Goal: Use online tool/utility: Use online tool/utility

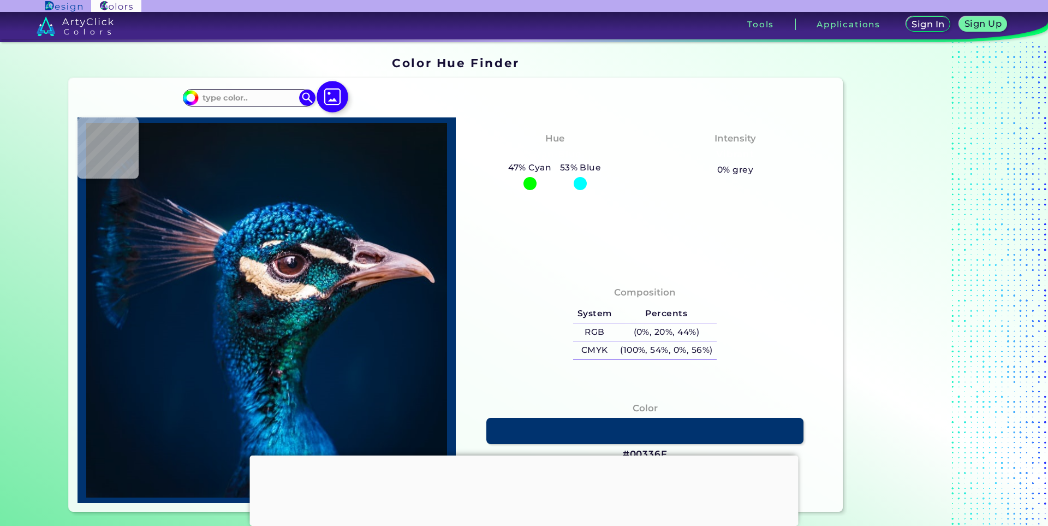
click at [338, 97] on img at bounding box center [333, 97] width 32 height 32
click at [0, 0] on input "file" at bounding box center [0, 0] width 0 height 0
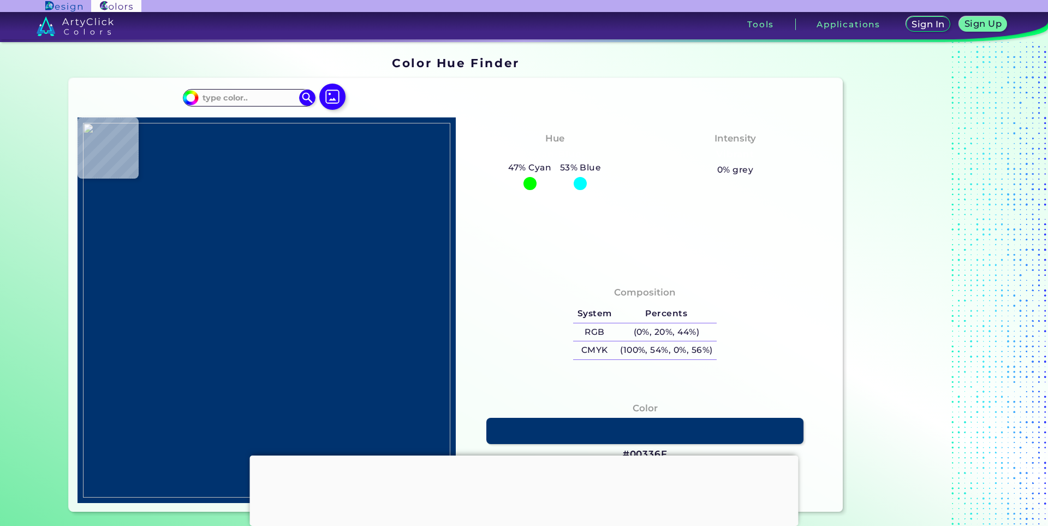
click at [523, 455] on div at bounding box center [524, 455] width 549 height 0
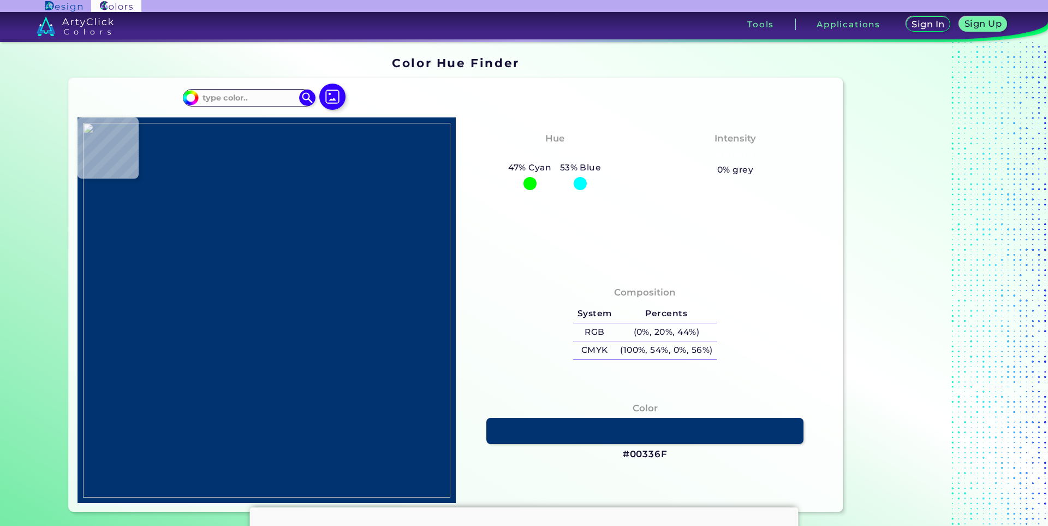
type input "#cc9aa6"
type input "#CC9AA6"
type input "#715851"
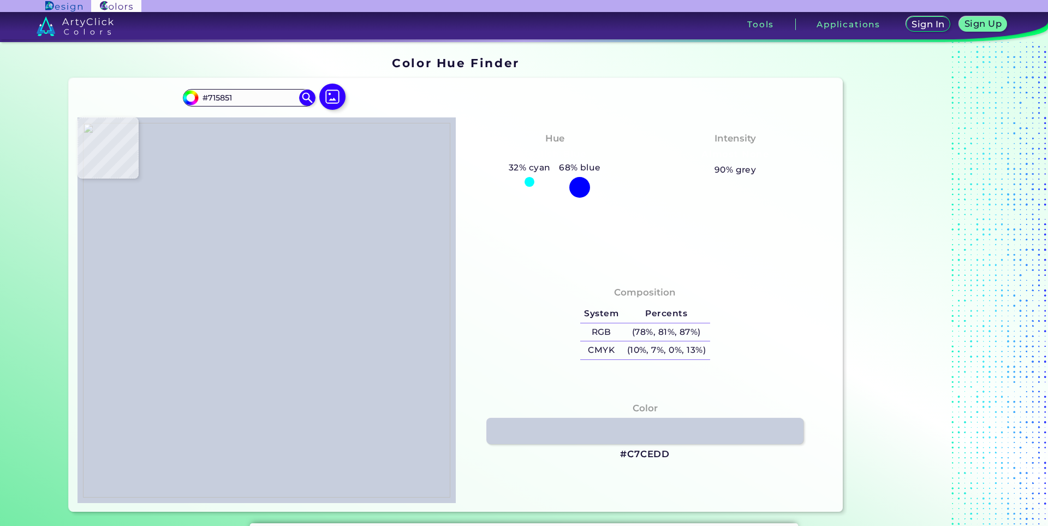
type input "#c7cedd"
type input "#C7CEDD"
type input "#e8bfbe"
type input "#E8BFBE"
type input "#d2a2a7"
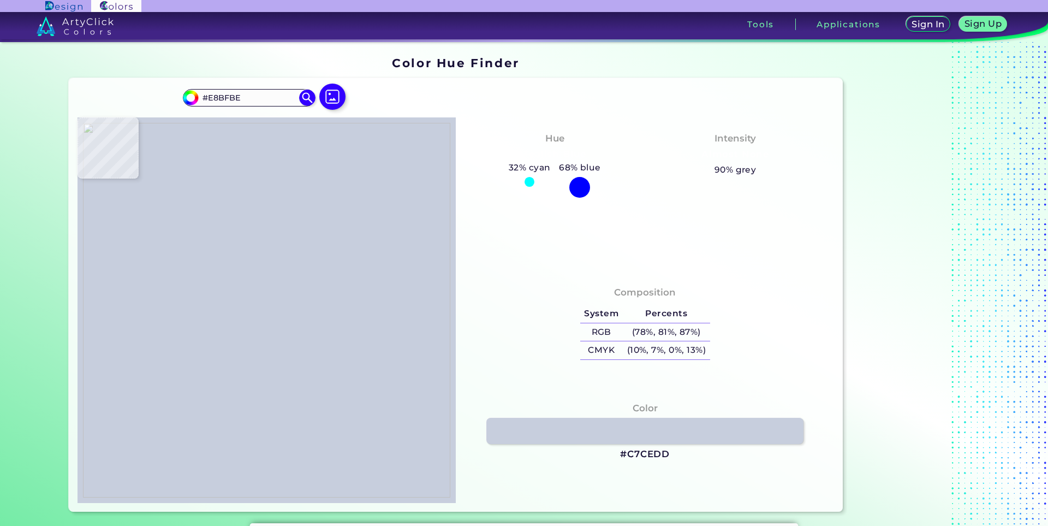
type input "#D2A2A7"
type input "#d49faa"
type input "#D49FAA"
type input "#d79fab"
type input "#D79FAB"
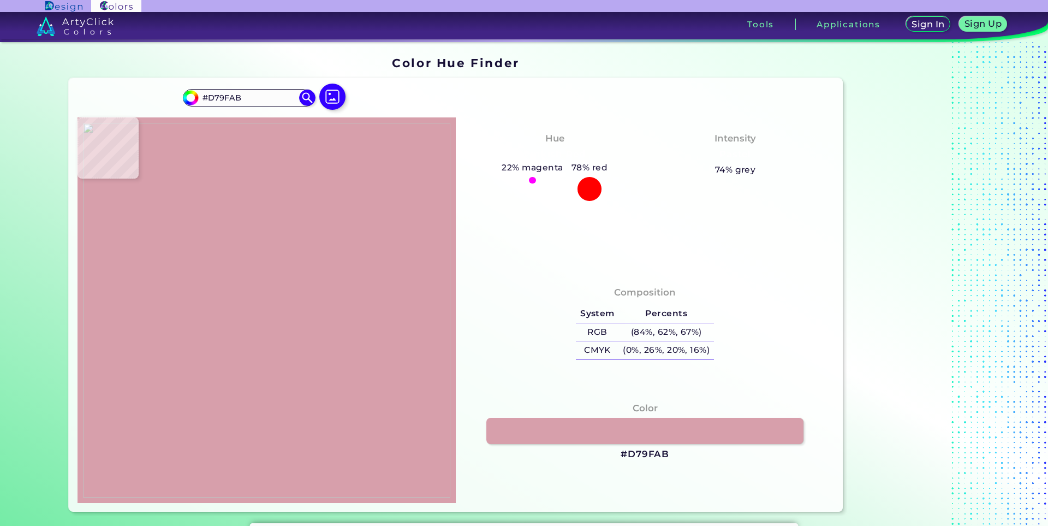
type input "#d29faa"
type input "#D29FAA"
type input "#d09fa5"
type input "#D09FA5"
type input "#cf9fa4"
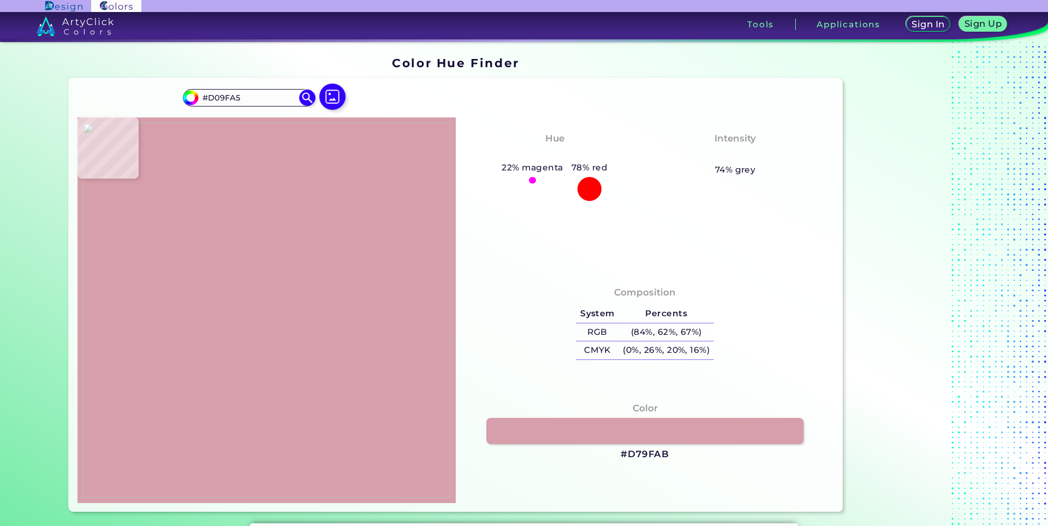
type input "#CF9FA4"
type input "#d0a0a5"
type input "#D0A0A5"
type input "#d29fa5"
type input "#D29FA5"
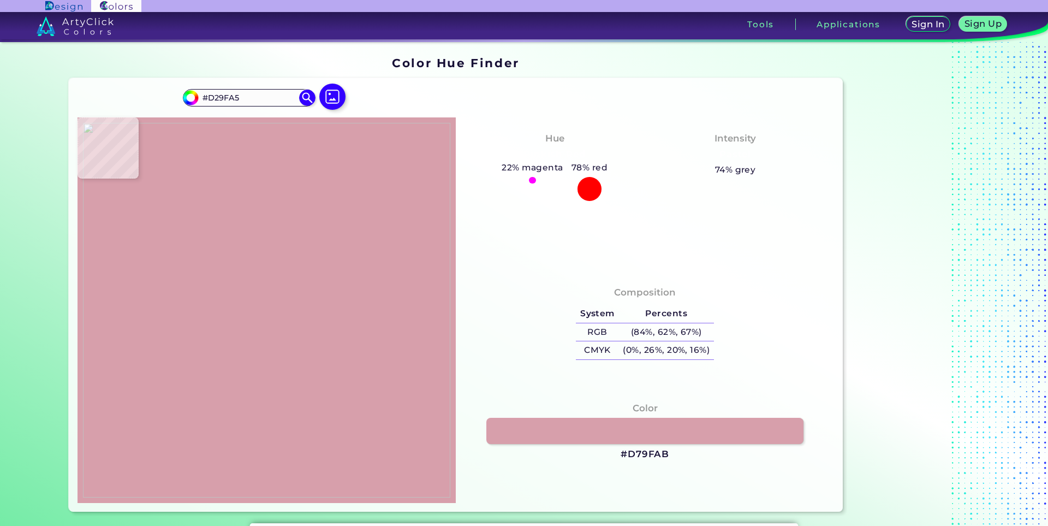
type input "#cd9aa0"
type input "#CD9AA0"
type input "#d29da3"
type input "#D29DA3"
type input "#d19ba0"
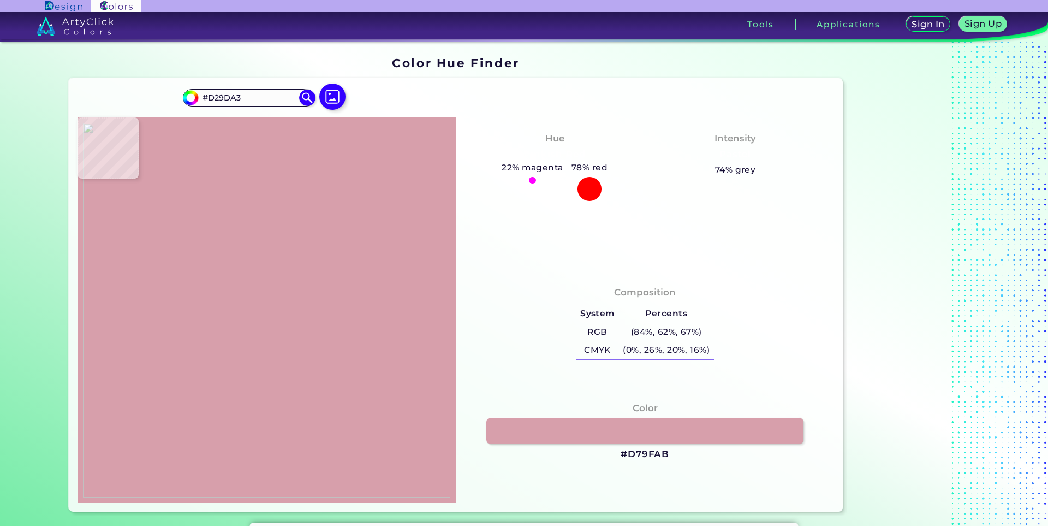
type input "#D19BA0"
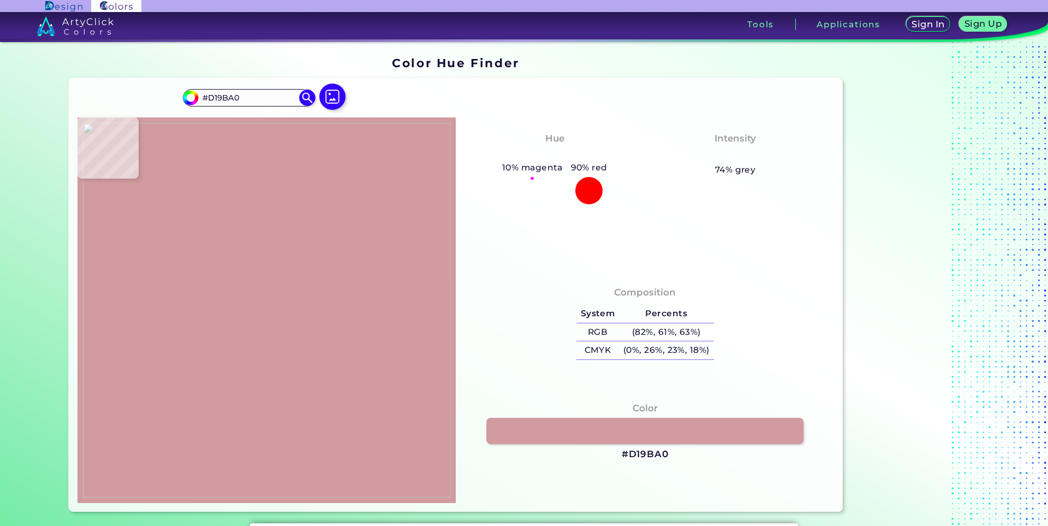
type input "#cf989d"
type input "#CF989D"
type input "#cd959a"
type input "#CD959A"
type input "#cc9398"
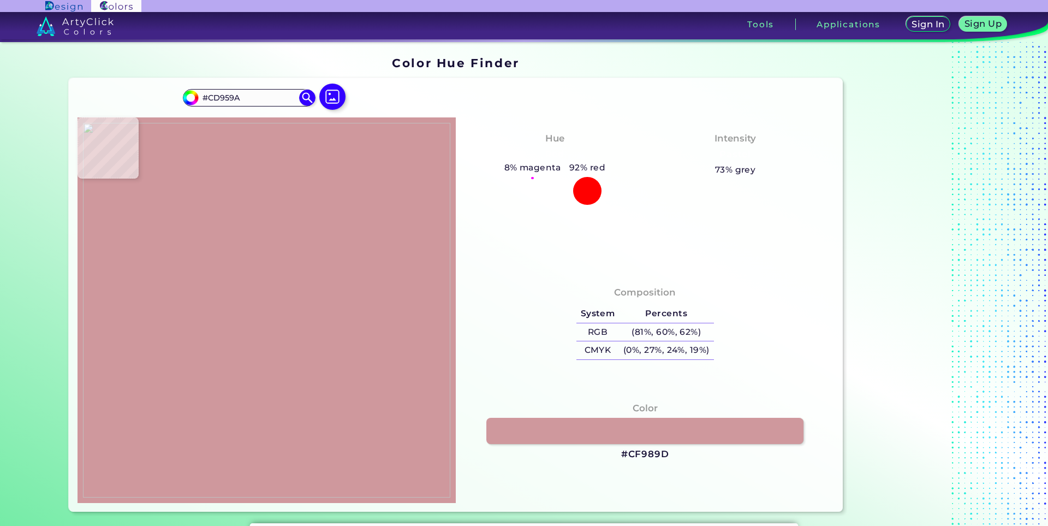
type input "#CC9398"
type input "#cc9298"
type input "#CC9298"
type input "#cb9197"
type input "#CB9197"
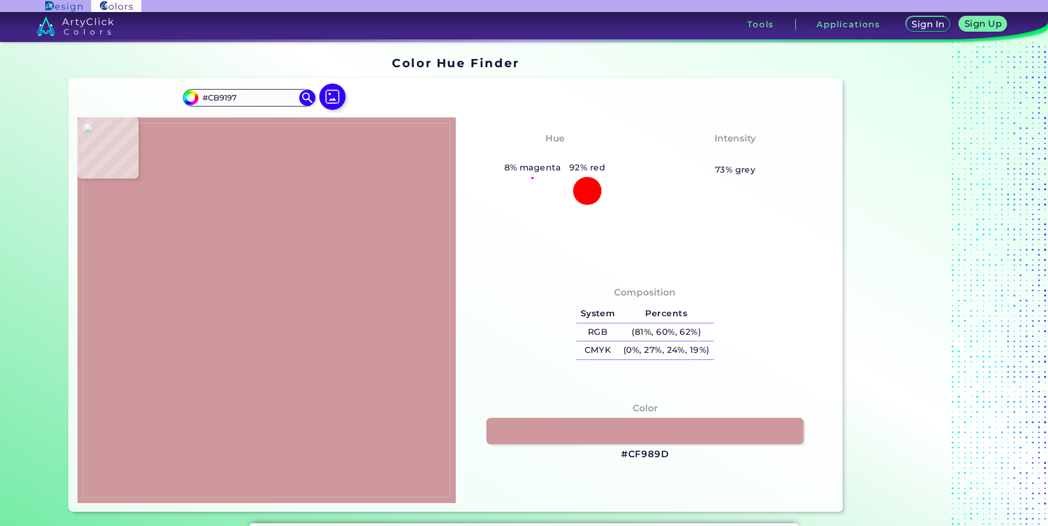
type input "#ca9096"
type input "#CA9096"
type input "#cb9197"
type input "#CB9197"
type input "#cc9398"
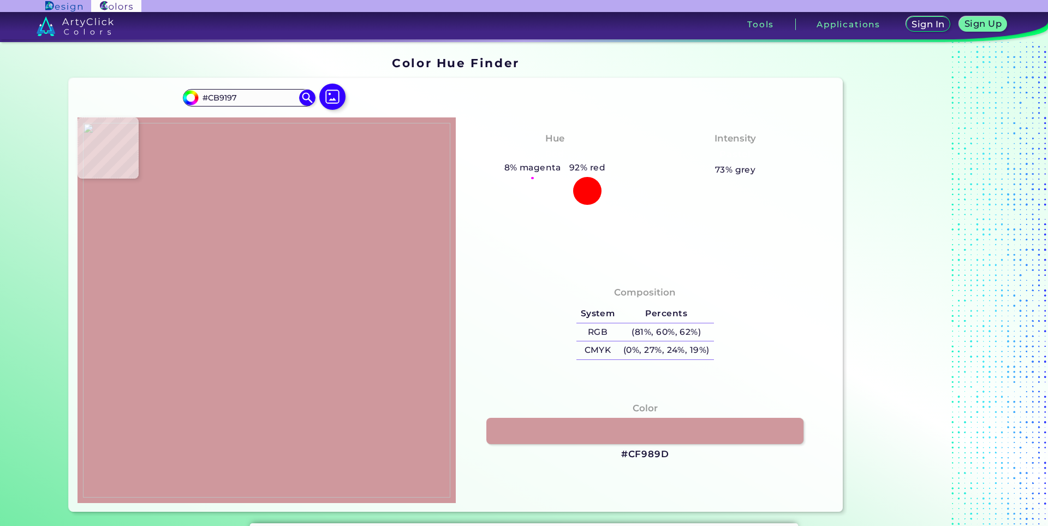
type input "#CC9398"
type input "#cd959a"
type input "#CD959A"
type input "#d39ea2"
type input "#D39EA2"
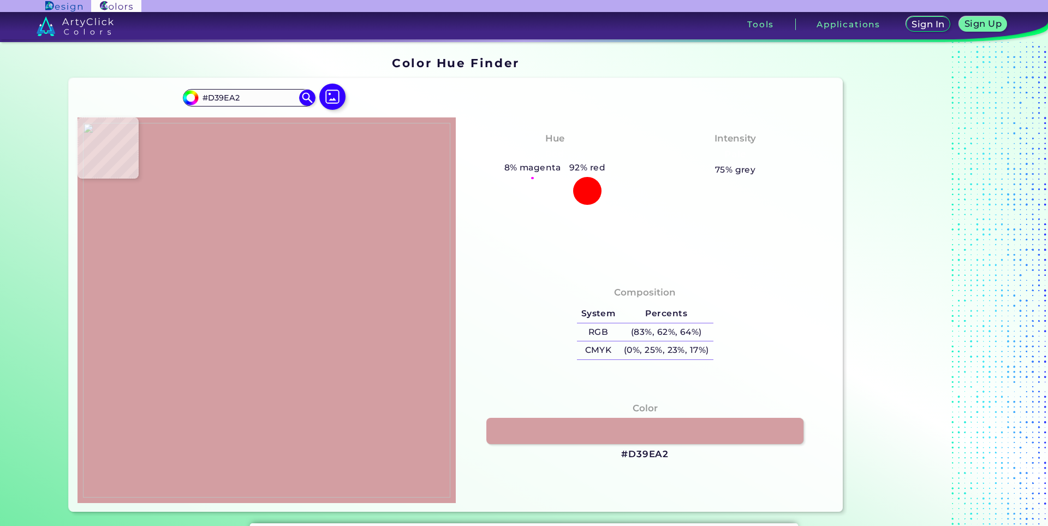
type input "#daadb3"
type input "#DAADB3"
type input "#e2bcc0"
type input "#E2BCC0"
type input "#e3bbbf"
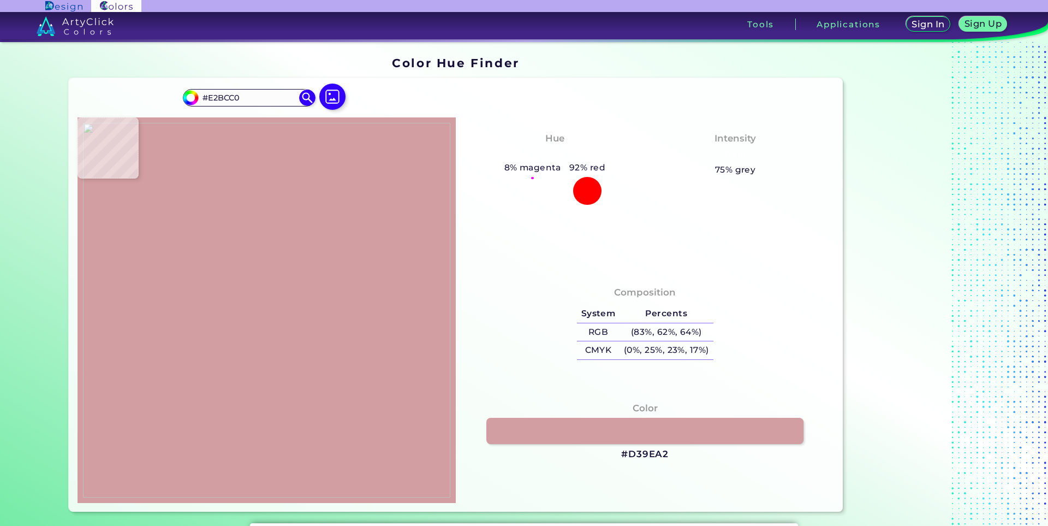
type input "#E3BBBF"
type input "#e3babd"
type input "#E3BABD"
type input "#e2bdbe"
type input "#E2BDBE"
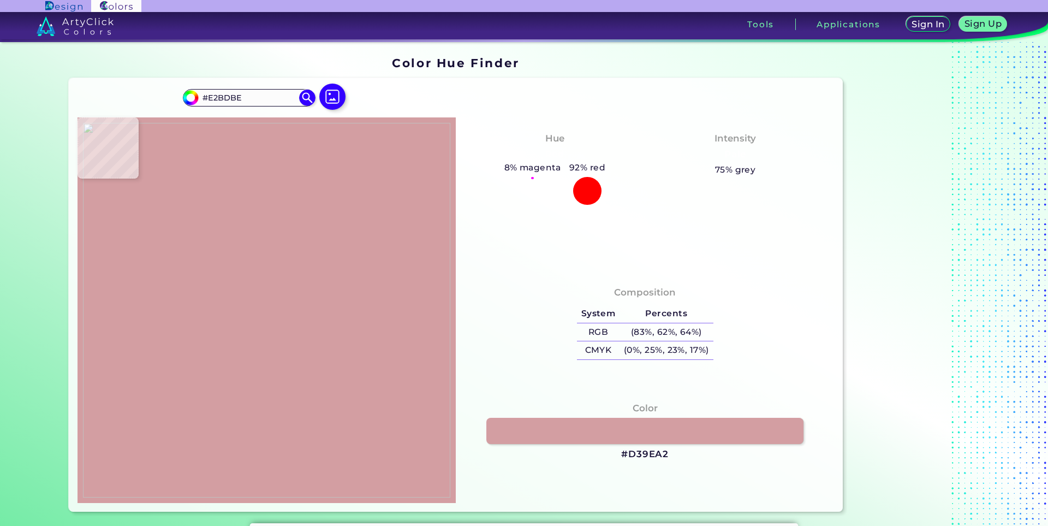
type input "#e1bdbd"
type input "#E1BDBD"
type input "#dfbdbd"
type input "#DFBDBD"
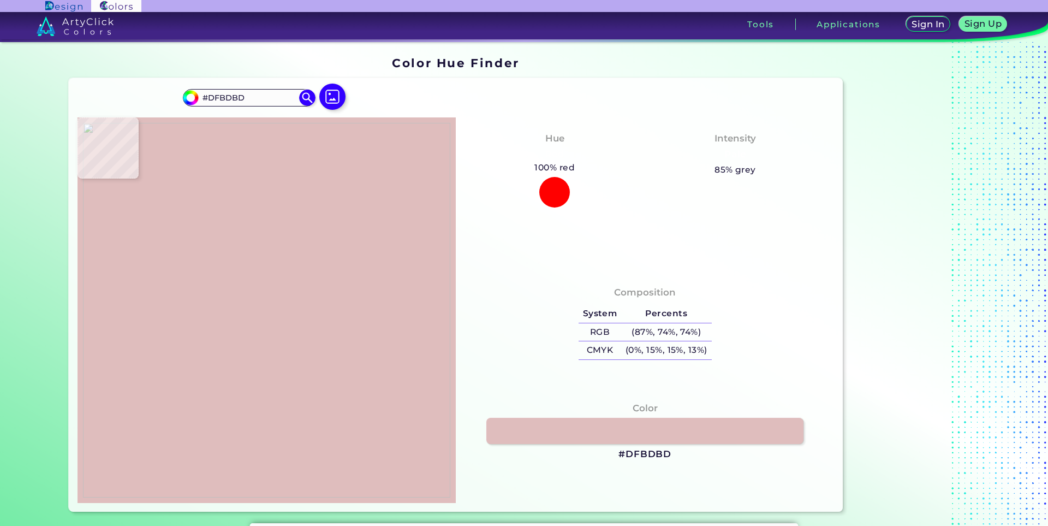
type input "#e0bebe"
type input "#E0BEBE"
type input "#deb2b8"
type input "#DEB2B8"
type input "#dfa9b4"
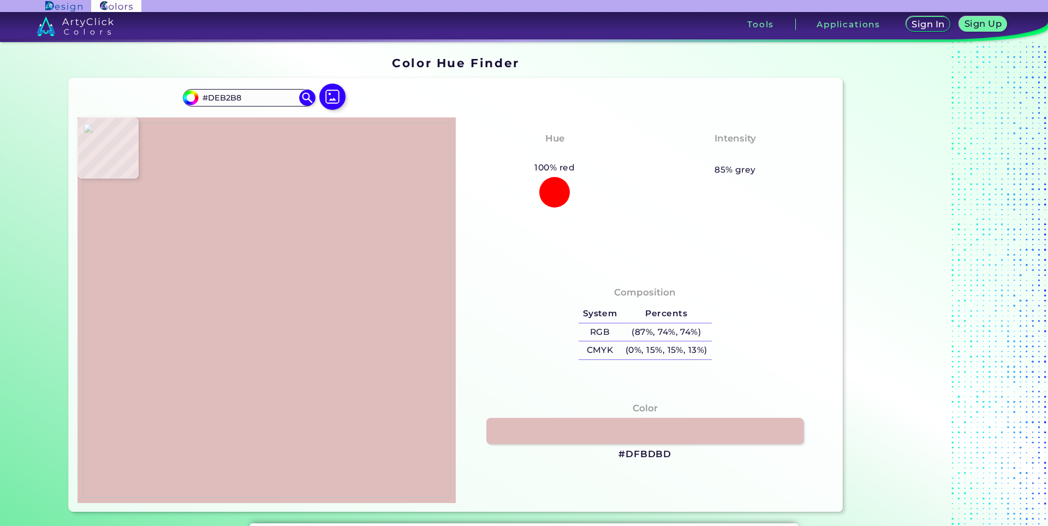
type input "#DFA9B4"
type input "#ddb1b9"
type input "#DDB1B9"
type input "#fce6e9"
type input "#FCE6E9"
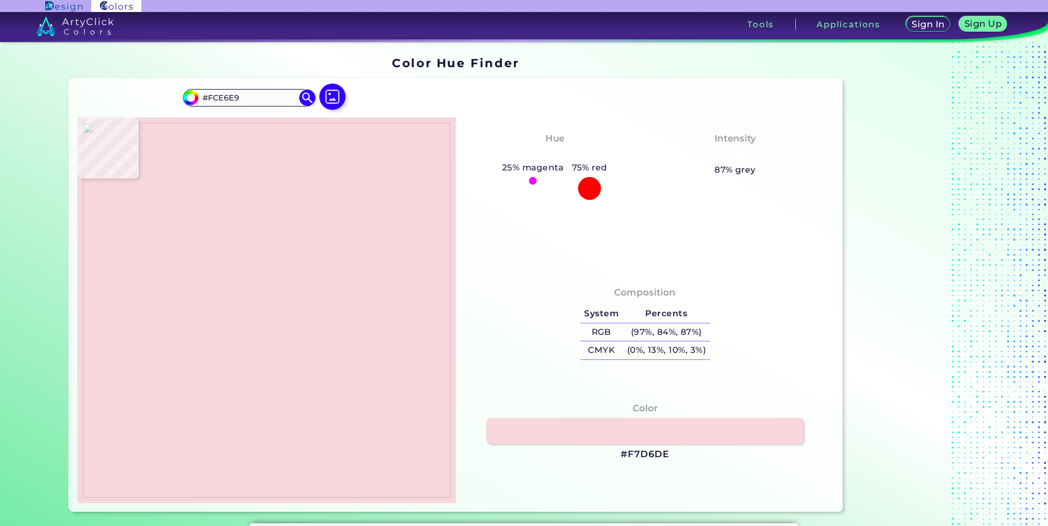
type input "#f7d6de"
type input "#F7D6DE"
type input "#f2a4ba"
type input "#F2A4BA"
type input "#f698b2"
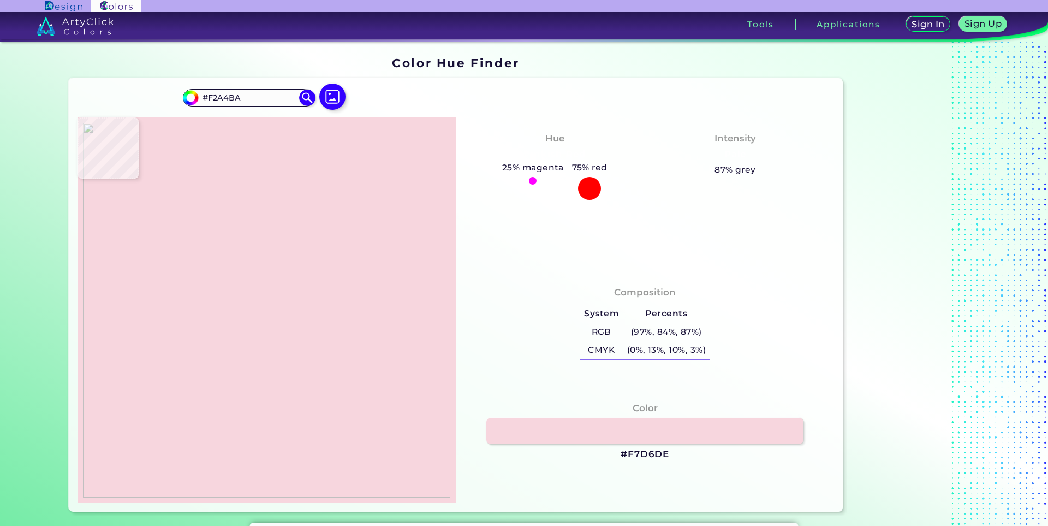
type input "#F698B2"
type input "#b4233f"
type input "#B4233F"
type input "#d4516c"
type input "#D4516C"
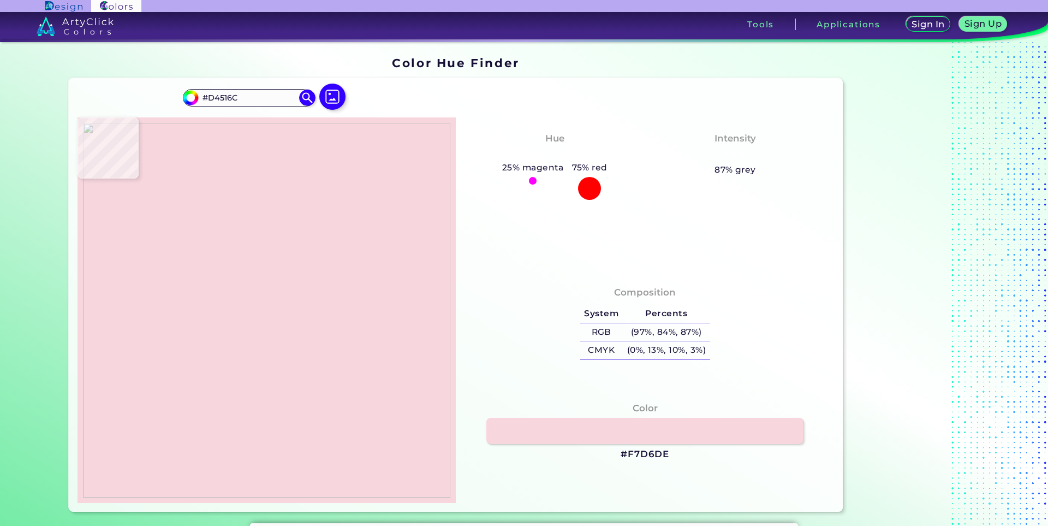
type input "#c03649"
type input "#C03649"
type input "#b42730"
type input "#B42730"
type input "#aa1328"
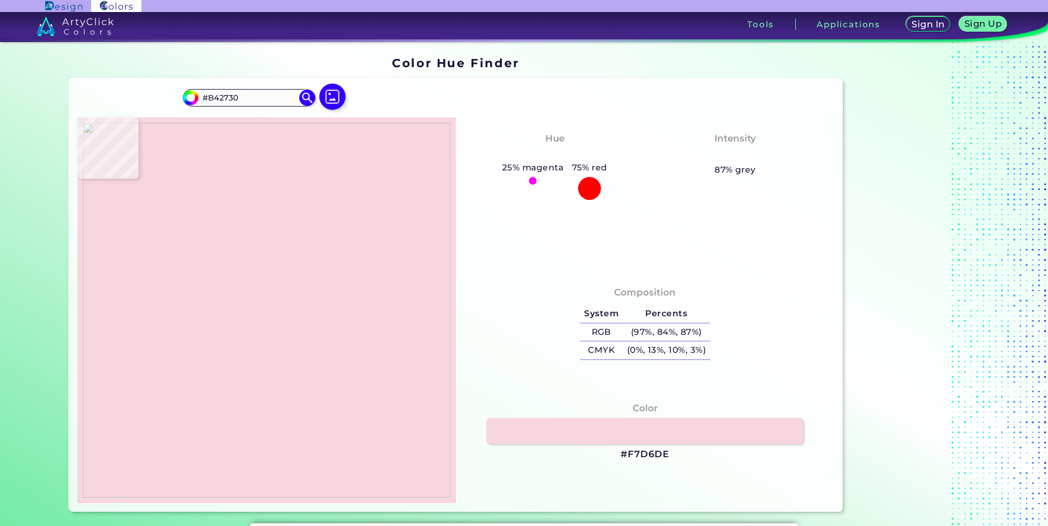
type input "#AA1328"
type input "#b81a2e"
type input "#B81A2E"
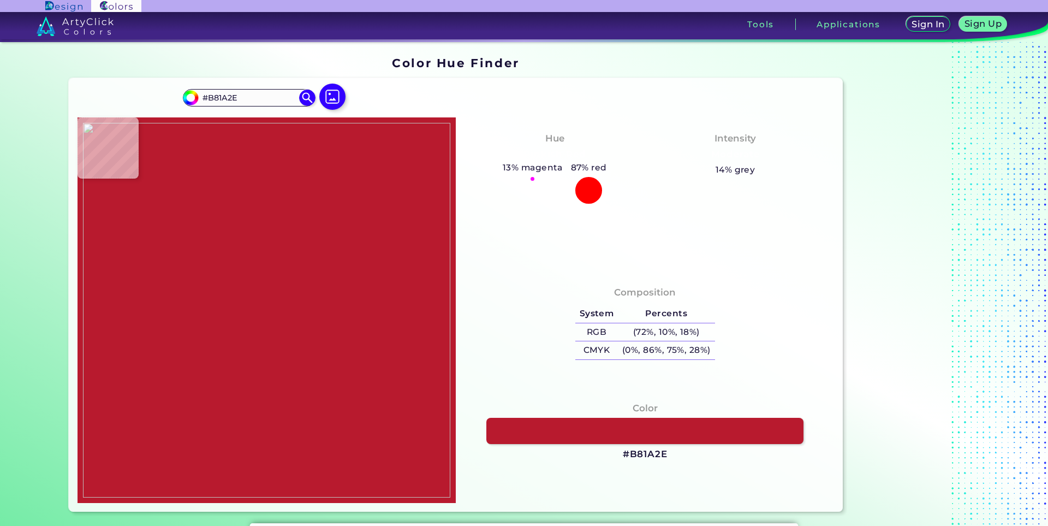
type input "#c64455"
type input "#C64455"
type input "#f68fa5"
type input "#F68FA5"
type input "#f59db1"
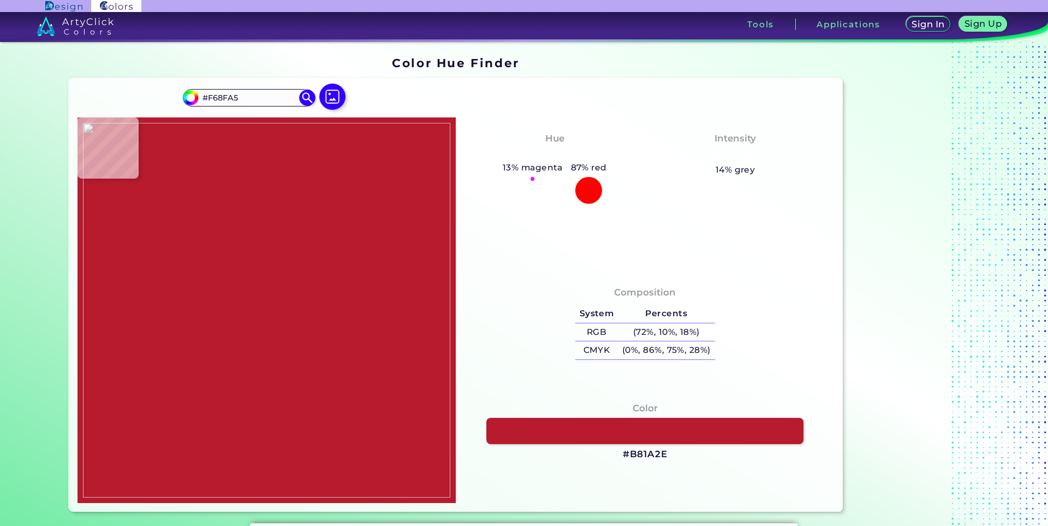
type input "#F59DB1"
type input "#f89cb7"
type input "#F89CB7"
type input "#dc708e"
type input "#DC708E"
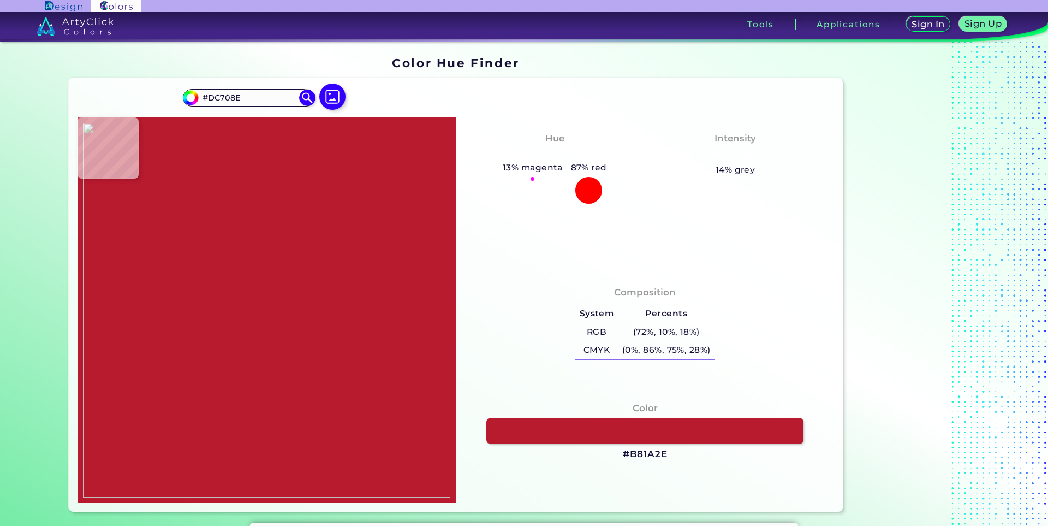
type input "#a3212c"
type input "#A3212C"
type input "#a72924"
type input "#A72924"
type input "#c03f2d"
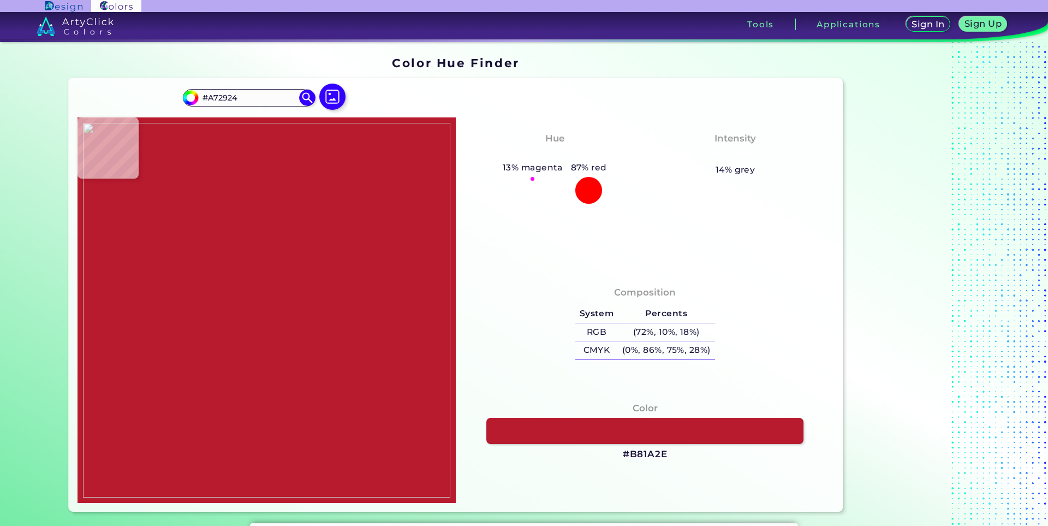
type input "#C03F2D"
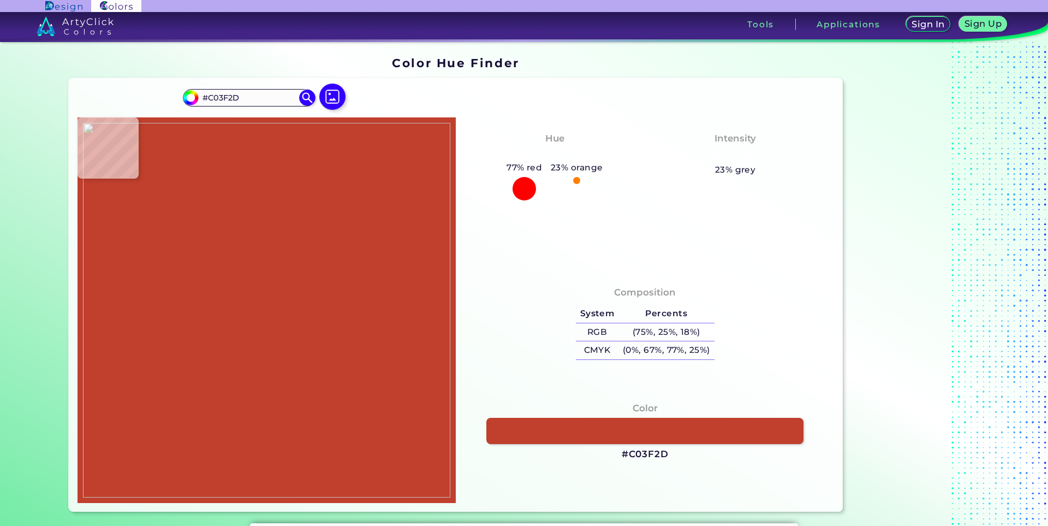
type input "#ba373e"
type input "#BA373E"
type input "#f083a3"
type input "#F083A3"
type input "#f690b3"
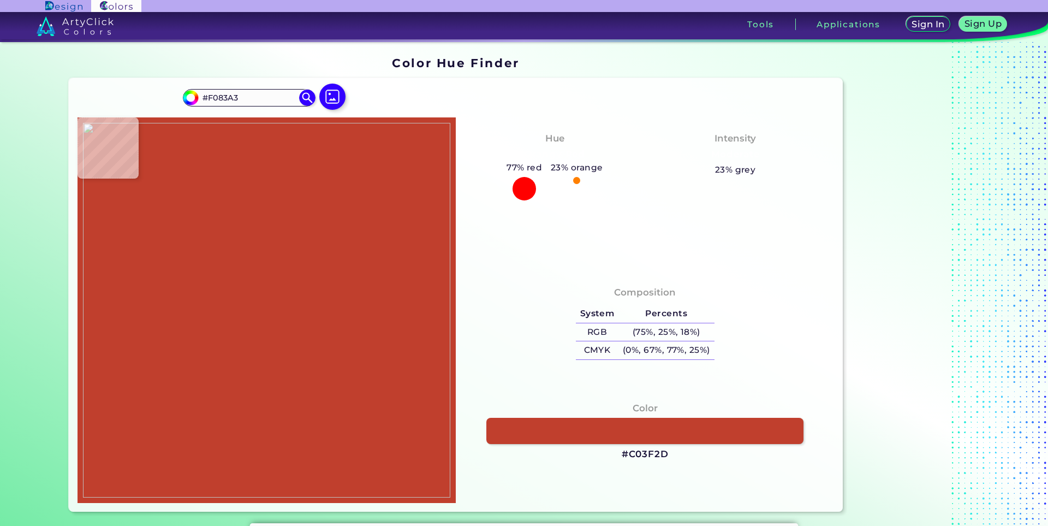
type input "#F690B3"
type input "#f494b5"
type input "#F494B5"
type input "#f197b3"
type input "#F197B3"
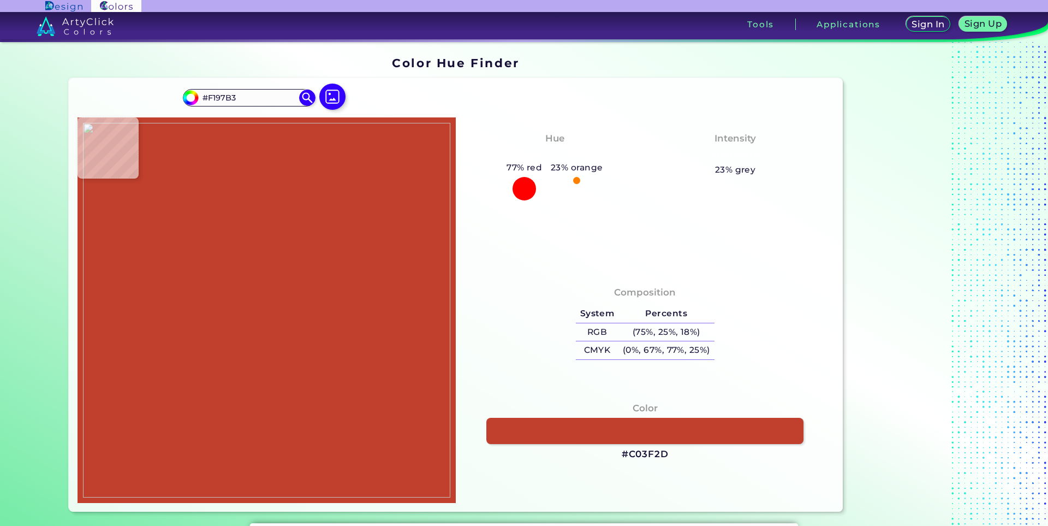
type input "#f496b2"
type input "#F496B2"
type input "#ef92ad"
type input "#EF92AD"
type input "#f59ab3"
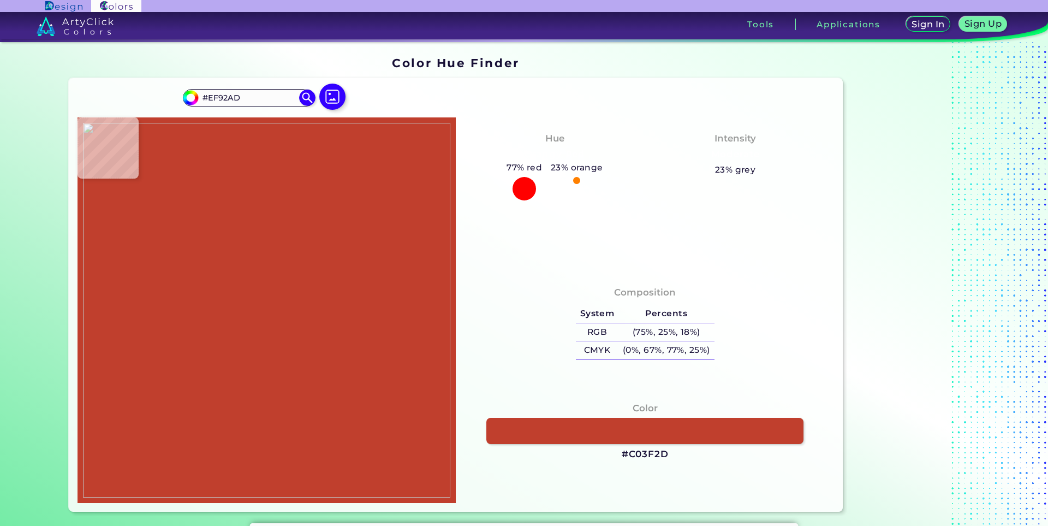
type input "#F59AB3"
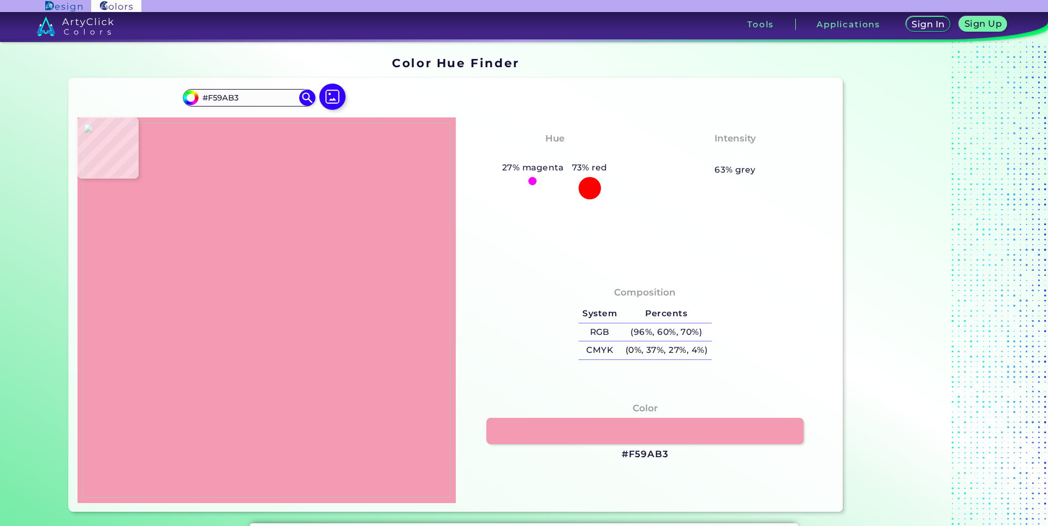
type input "#f79fb8"
type input "#F79FB8"
type input "#f4a7bc"
type input "#F4A7BC"
type input "#f1afc0"
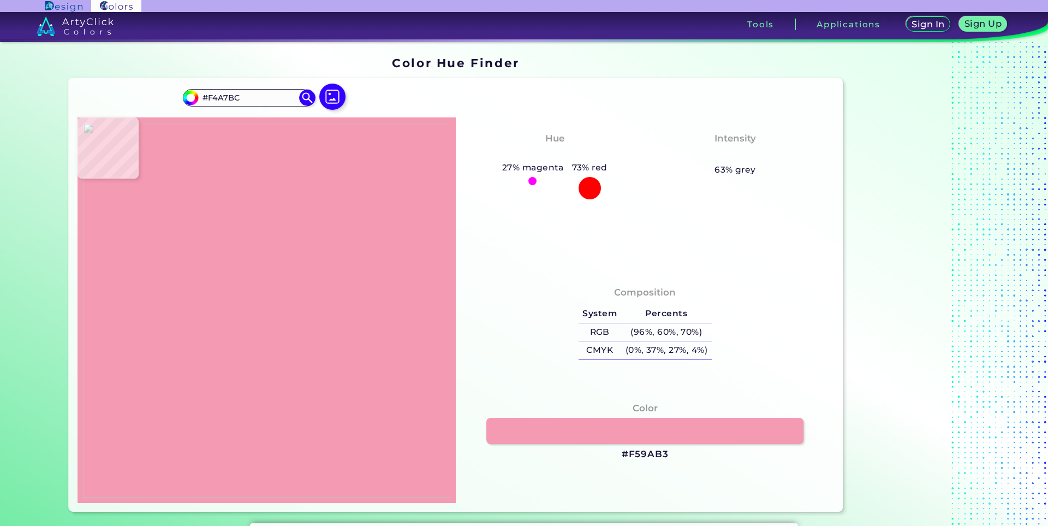
type input "#F1AFC0"
type input "#f3adc0"
type input "#F3ADC0"
type input "#f2b3c3"
type input "#F2B3C3"
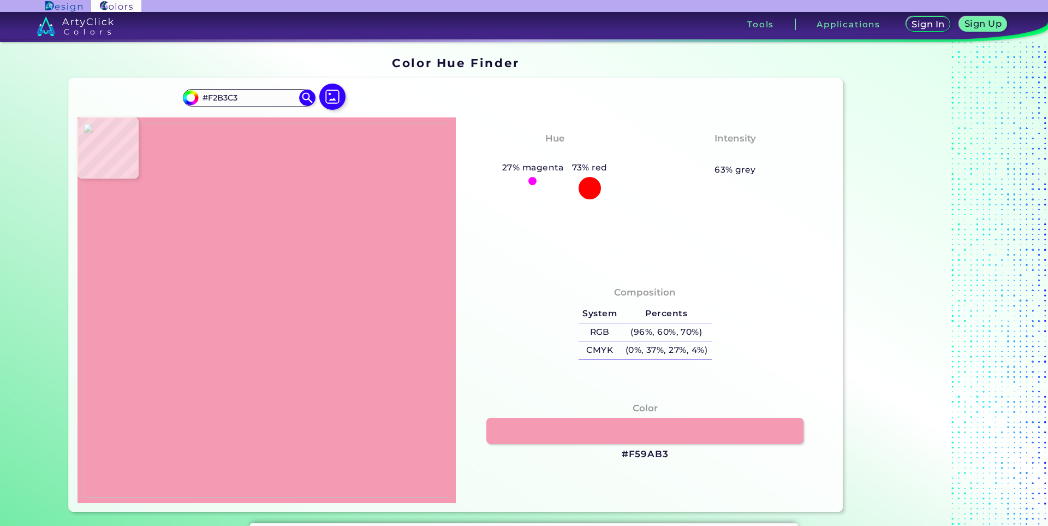
type input "#f1b8c7"
type input "#F1B8C7"
type input "#f2b9c8"
type input "#F2B9C8"
type input "#f3bac9"
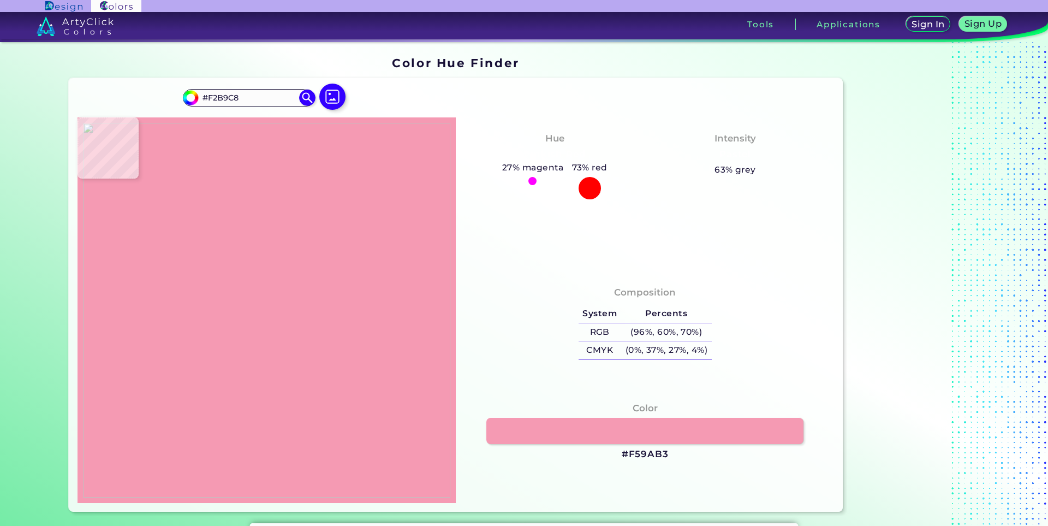
type input "#F3BAC9"
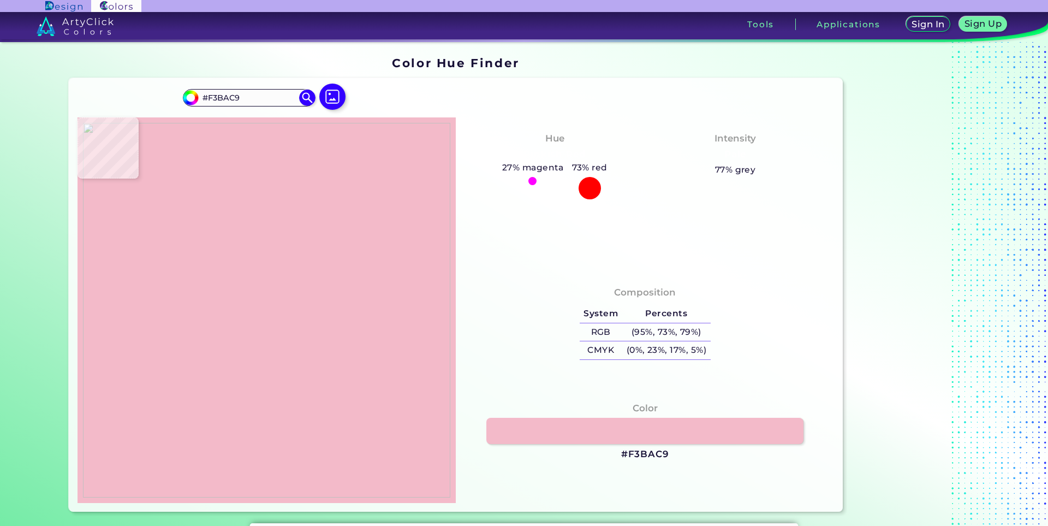
click at [233, 258] on img at bounding box center [267, 310] width 368 height 375
type input "#f2b8c7"
type input "#F2B8C7"
type input "#f1b8c5"
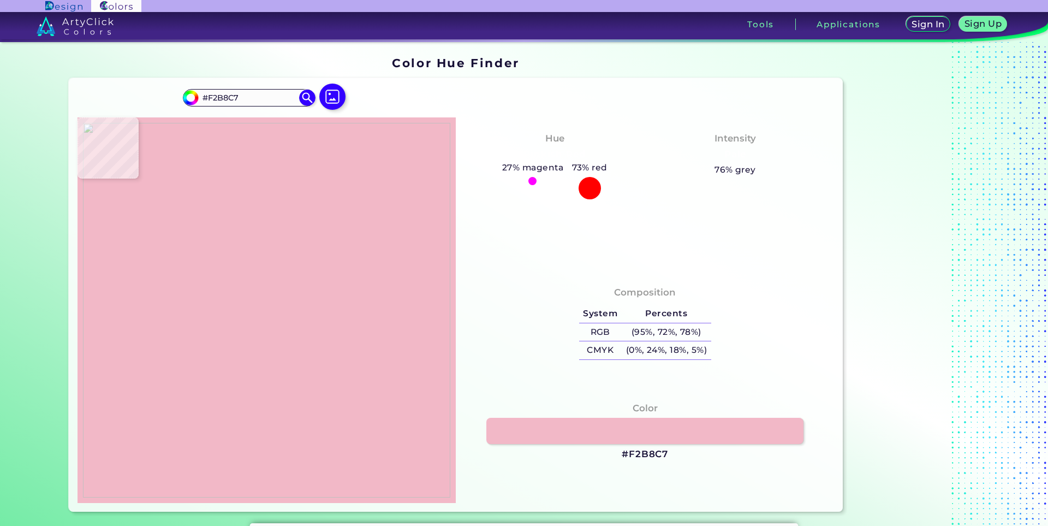
type input "#F1B8C5"
type input "#f4b6c7"
type input "#F4B6C7"
type input "#f4b1c3"
type input "#F4B1C3"
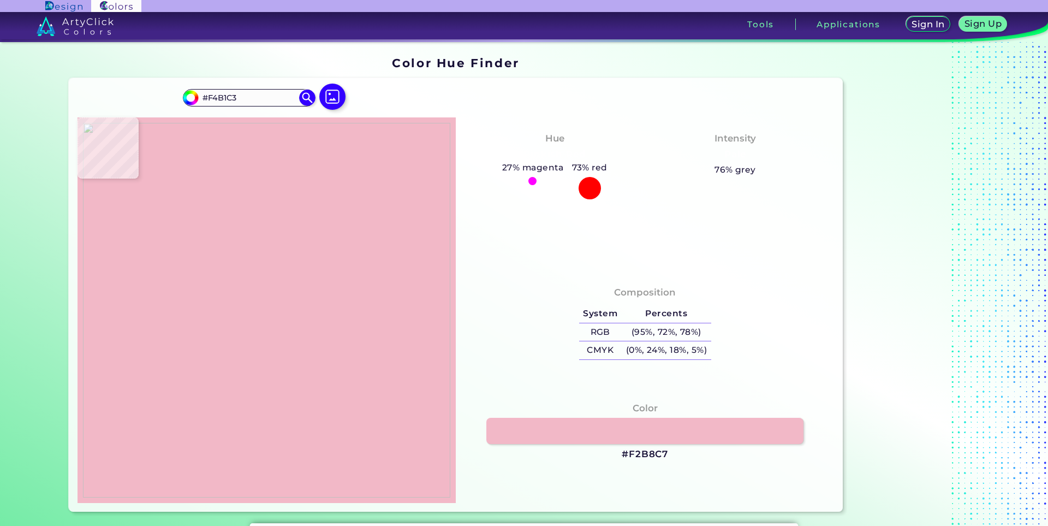
type input "#f2a6ba"
type input "#F2A6BA"
type input "#f095af"
type input "#F095AF"
type input "#ed93ad"
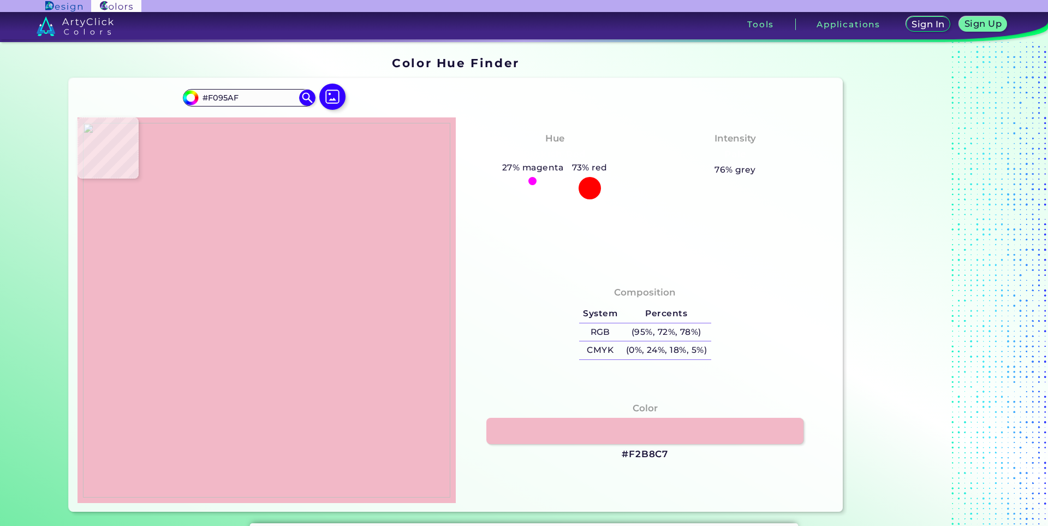
type input "#ED93AD"
type input "#f391ad"
type input "#F391AD"
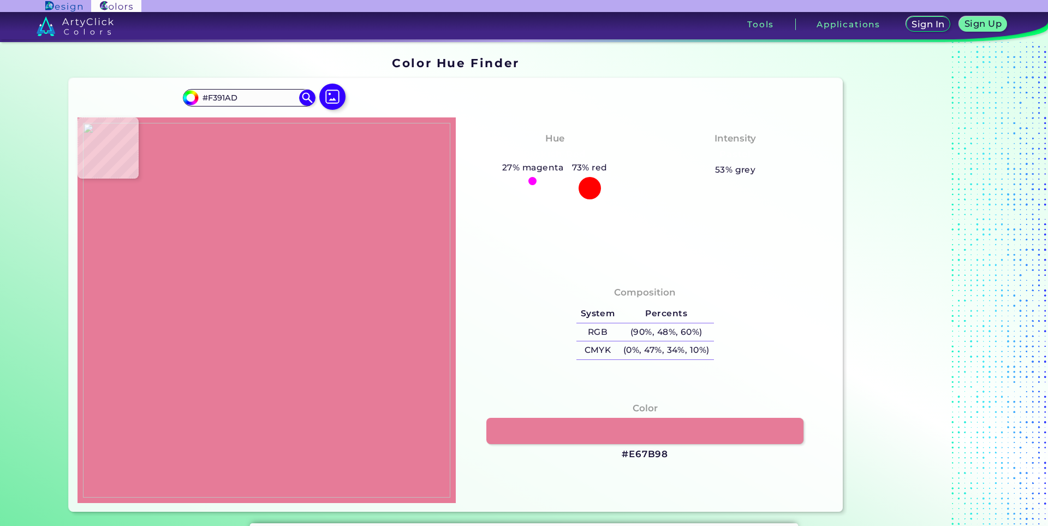
type input "#e67b98"
type input "#E67B98"
type input "#e993ac"
type input "#E993AC"
type input "#ea99b0"
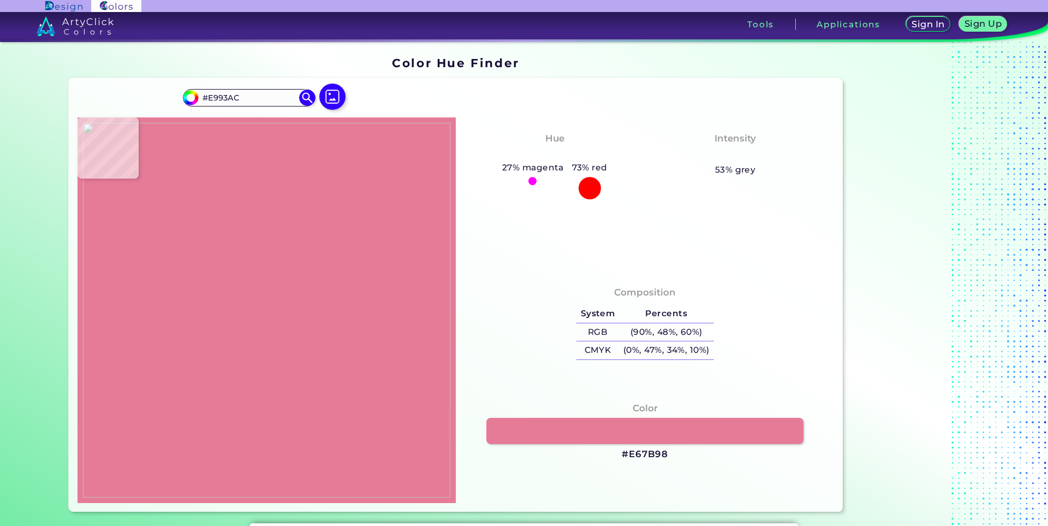
type input "#EA99B0"
type input "#ea9bb1"
type input "#EA9BB1"
type input "#eb98b0"
type input "#EB98B0"
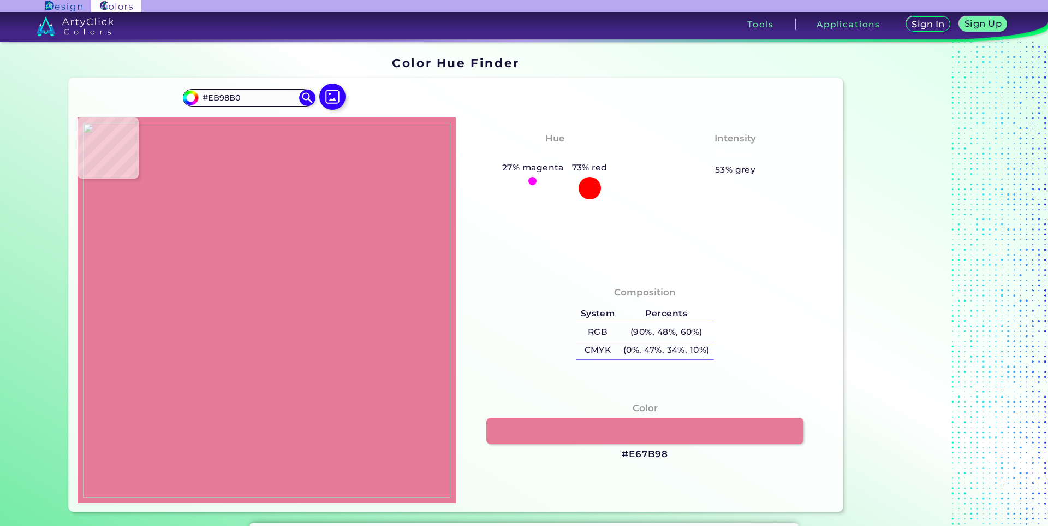
type input "#e9839e"
type input "#E9839E"
type input "#ea88a2"
type input "#EA88A2"
type input "#eb85a0"
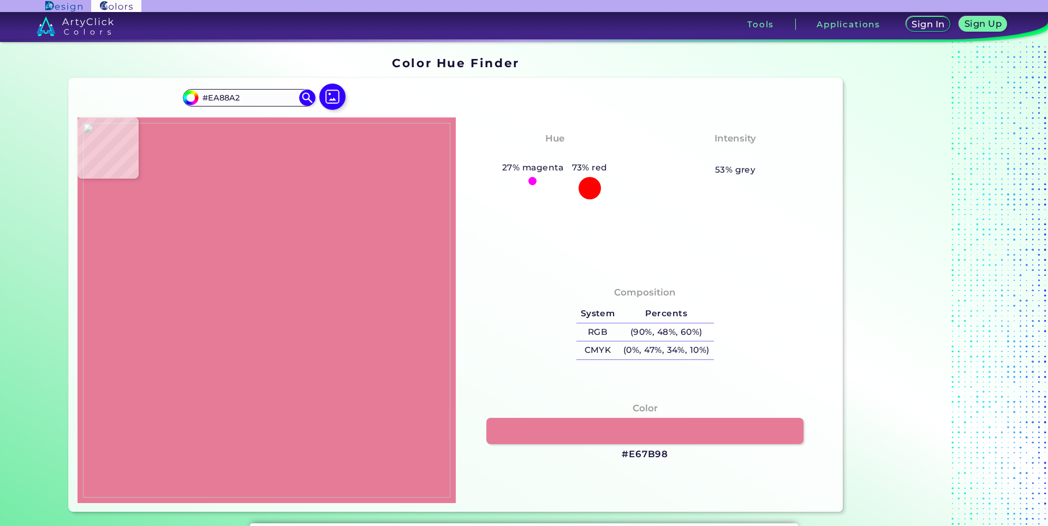
type input "#EB85A0"
type input "#e47e99"
type input "#E47E99"
type input "#e3839c"
type input "#E3839C"
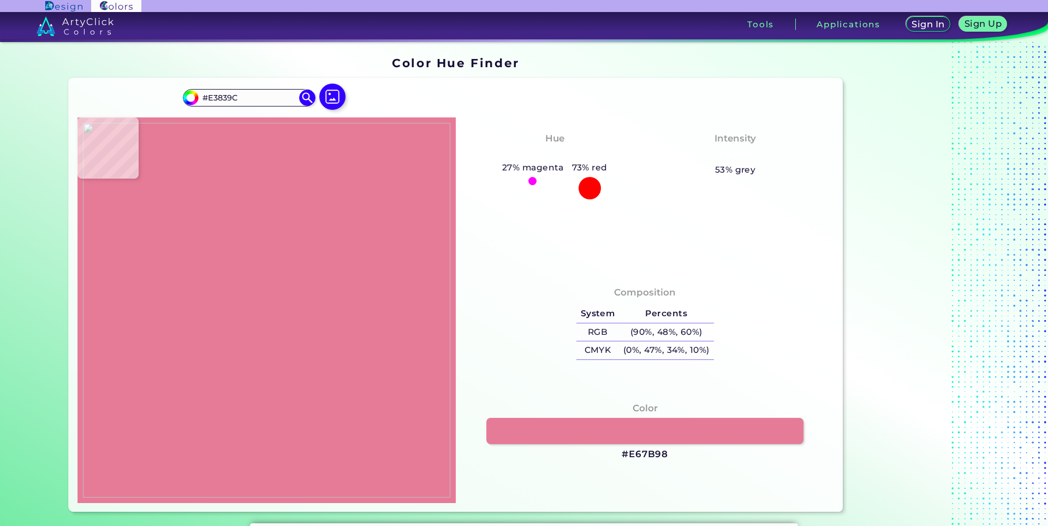
type input "#f4a1b7"
type input "#F4A1B7"
type input "#e6a5b4"
type input "#E6A5B4"
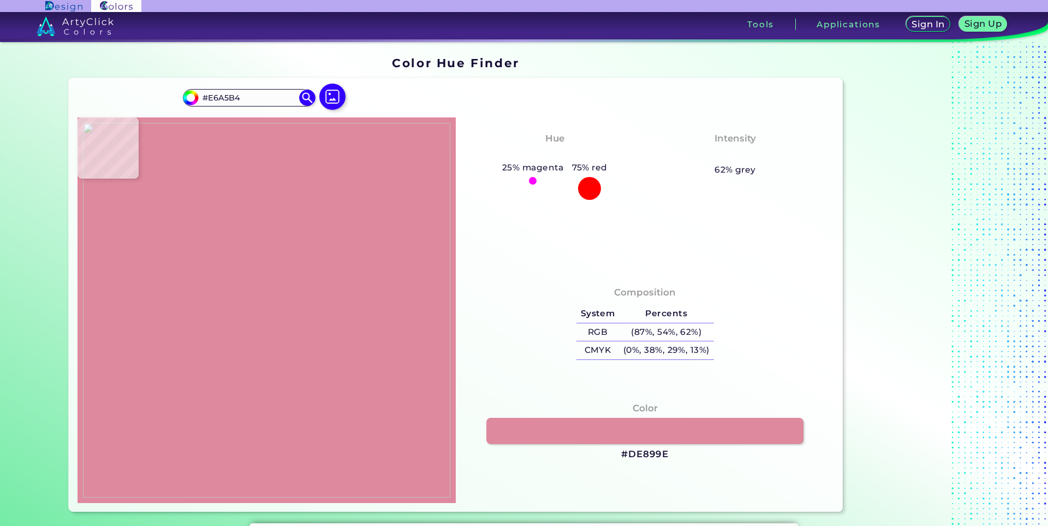
type input "#de899e"
type input "#DE899E"
type input "#c9b0bd"
type input "#C9B0BD"
type input "#af5964"
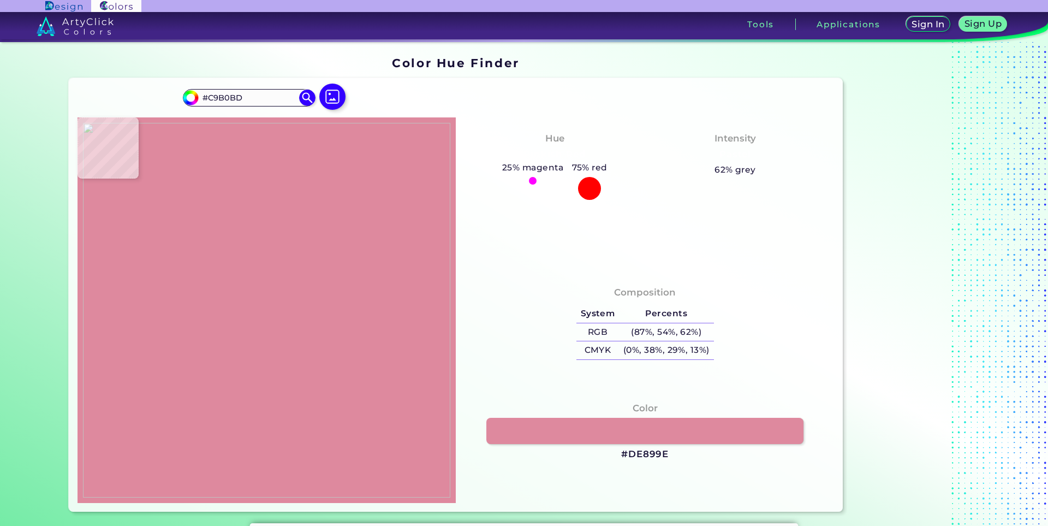
type input "#AF5964"
type input "#dcb0bd"
type input "#DCB0BD"
type input "#3b0f10"
type input "#3B0F10"
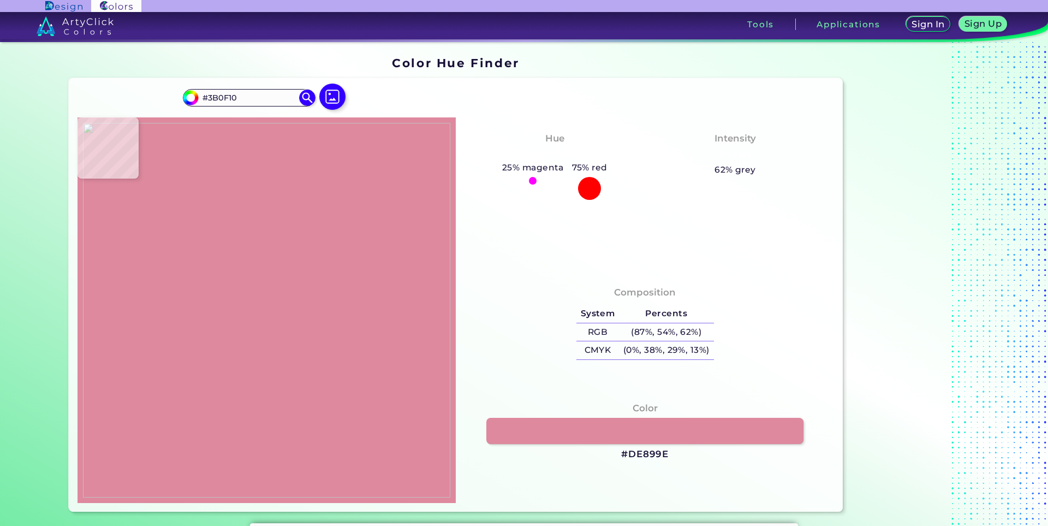
type input "#b2585d"
type input "#B2585D"
type input "#6c1f2b"
type input "#6C1F2B"
type input "#e7bdc2"
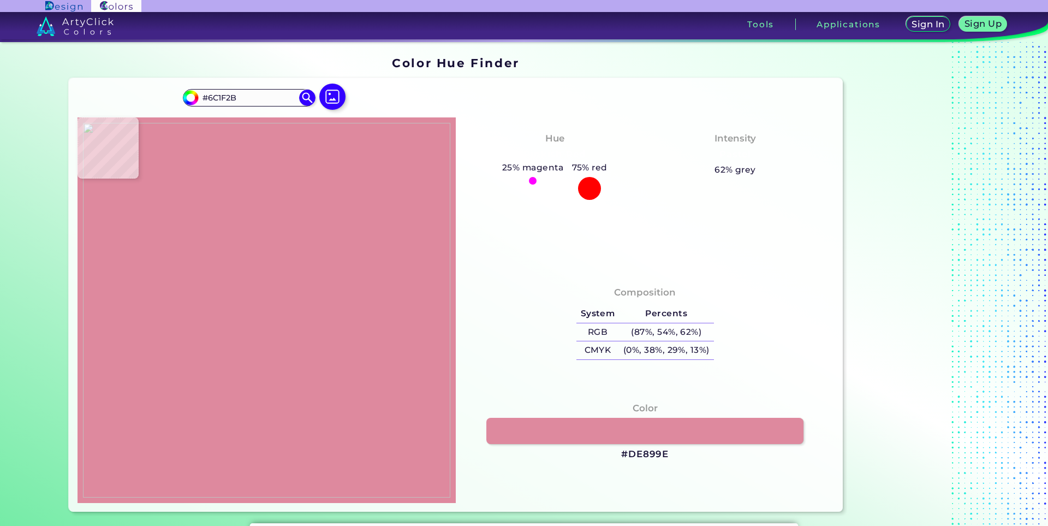
type input "#E7BDC2"
type input "#faeae9"
type input "#FAEAE9"
type input "#ab7a7f"
type input "#AB7A7F"
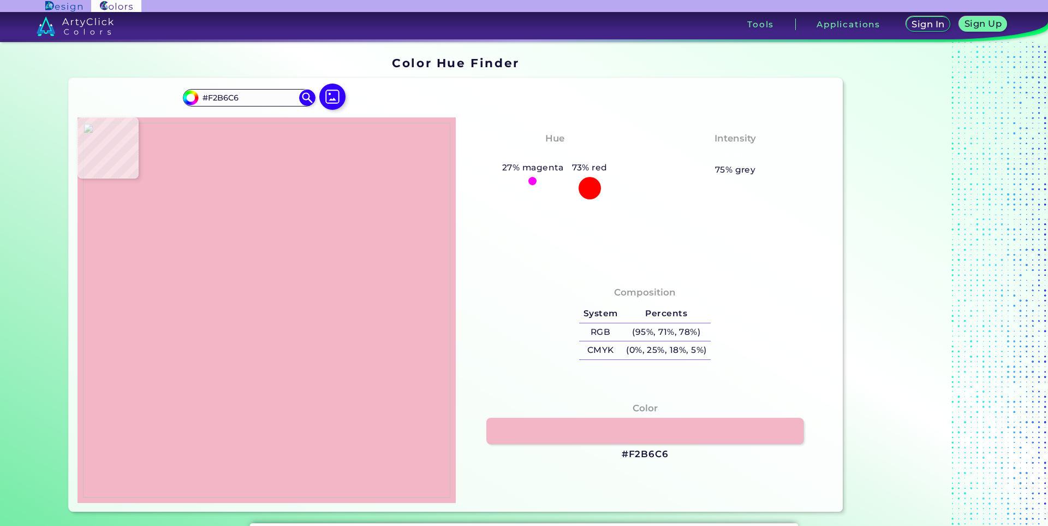
click at [235, 260] on img at bounding box center [267, 310] width 368 height 375
click at [234, 260] on img at bounding box center [267, 310] width 368 height 375
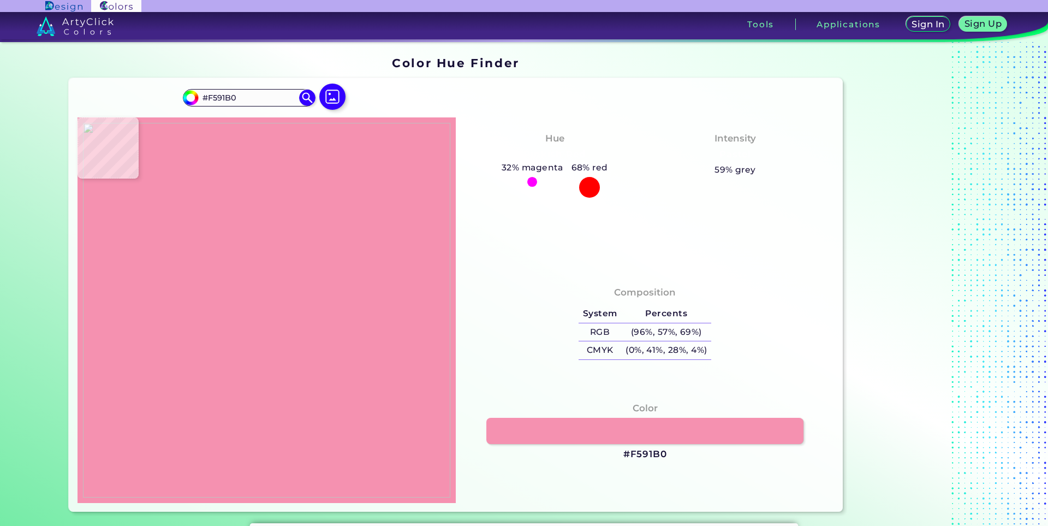
click at [227, 259] on img at bounding box center [267, 310] width 368 height 375
click at [242, 269] on img at bounding box center [267, 310] width 368 height 375
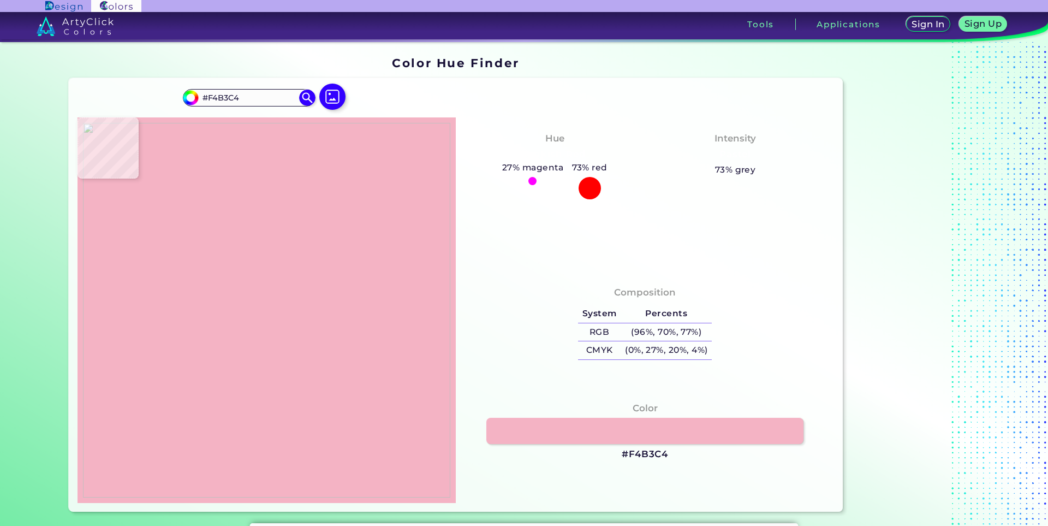
click at [238, 262] on img at bounding box center [267, 310] width 368 height 375
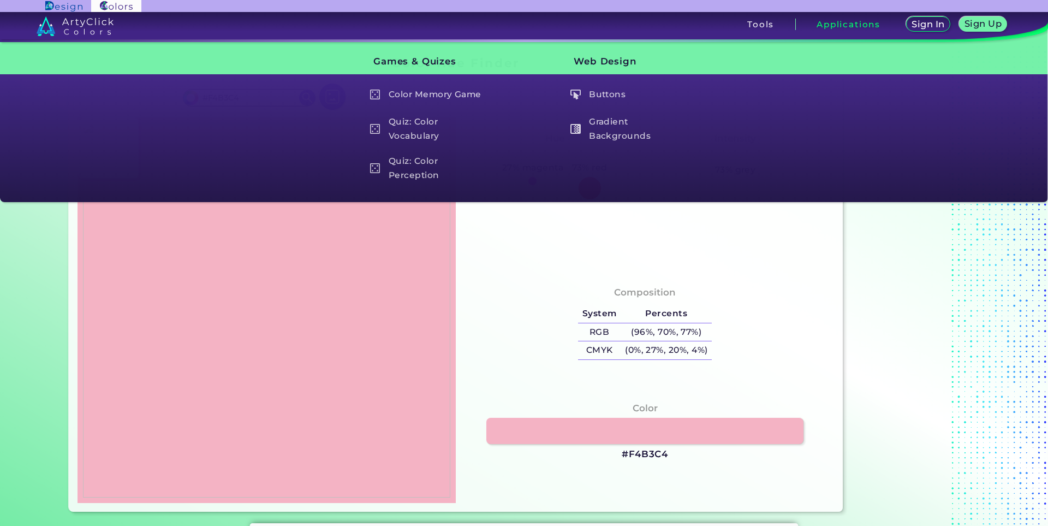
click at [236, 262] on img at bounding box center [267, 310] width 368 height 375
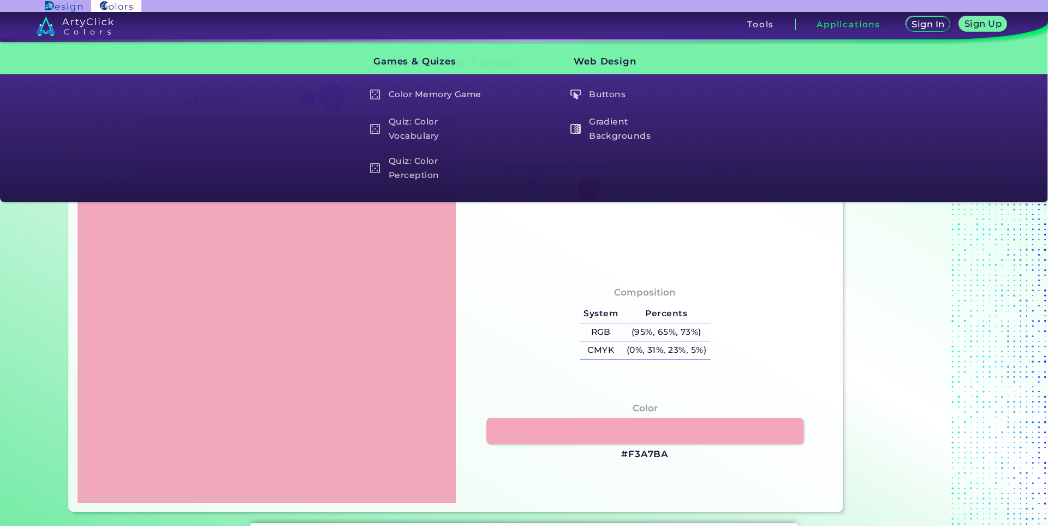
click at [240, 265] on img at bounding box center [267, 310] width 368 height 375
